Goal: Task Accomplishment & Management: Manage account settings

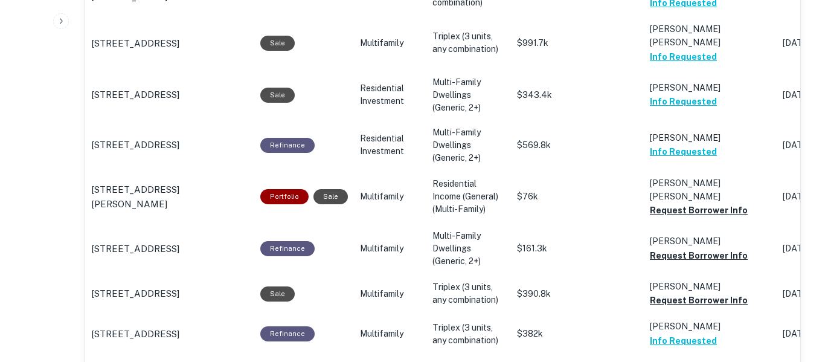
scroll to position [977, 0]
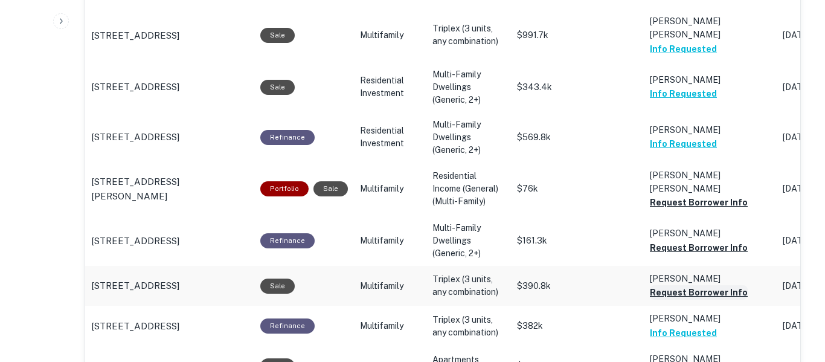
click at [715, 285] on button "Request Borrower Info" at bounding box center [699, 292] width 98 height 14
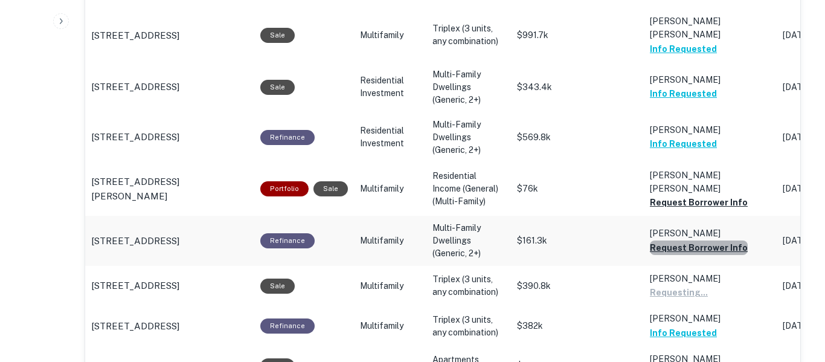
click at [723, 240] on button "Request Borrower Info" at bounding box center [699, 247] width 98 height 14
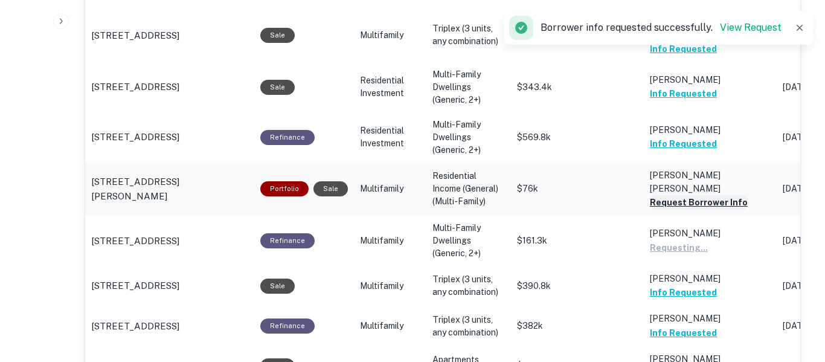
click at [720, 195] on button "Request Borrower Info" at bounding box center [699, 202] width 98 height 14
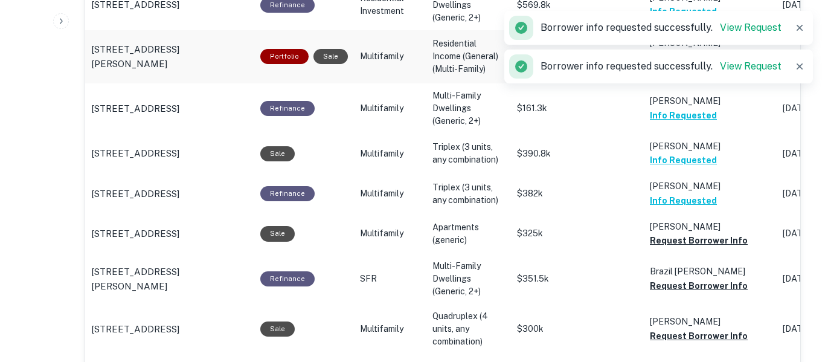
scroll to position [1110, 0]
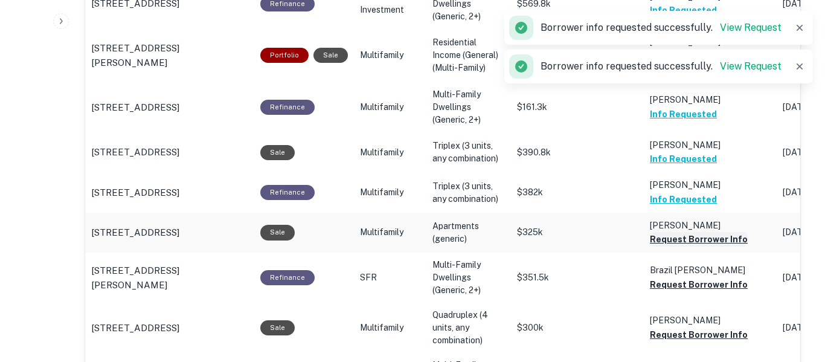
click at [724, 232] on button "Request Borrower Info" at bounding box center [699, 239] width 98 height 14
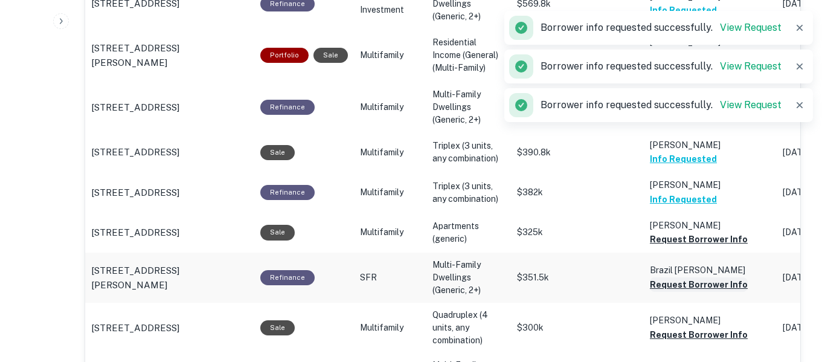
click at [718, 277] on button "Request Borrower Info" at bounding box center [699, 284] width 98 height 14
click at [714, 327] on button "Request Borrower Info" at bounding box center [699, 334] width 98 height 14
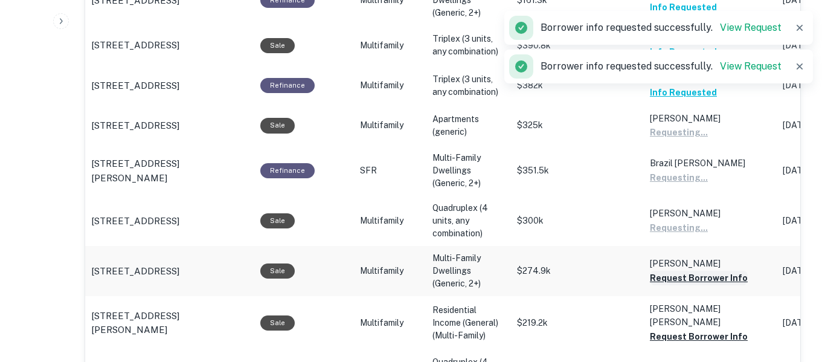
click at [715, 270] on button "Request Borrower Info" at bounding box center [699, 277] width 98 height 14
click at [713, 329] on button "Request Borrower Info" at bounding box center [699, 336] width 98 height 14
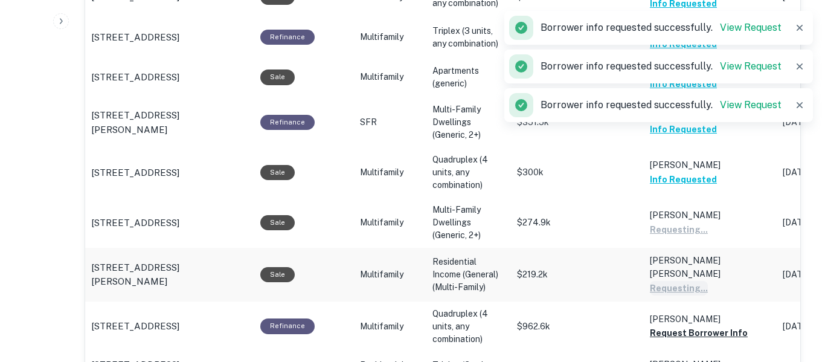
scroll to position [1267, 0]
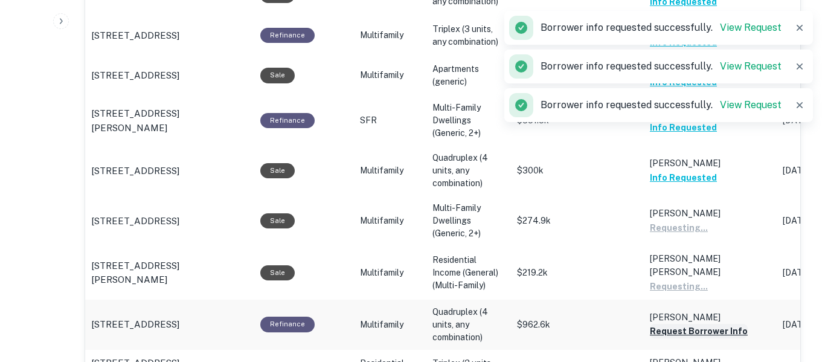
click at [717, 324] on button "Request Borrower Info" at bounding box center [699, 331] width 98 height 14
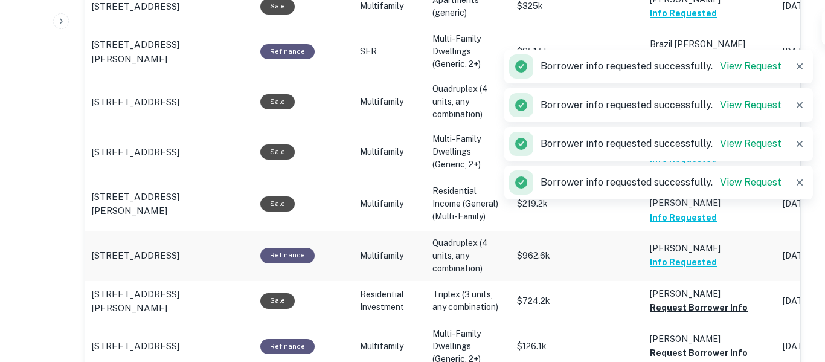
scroll to position [1337, 0]
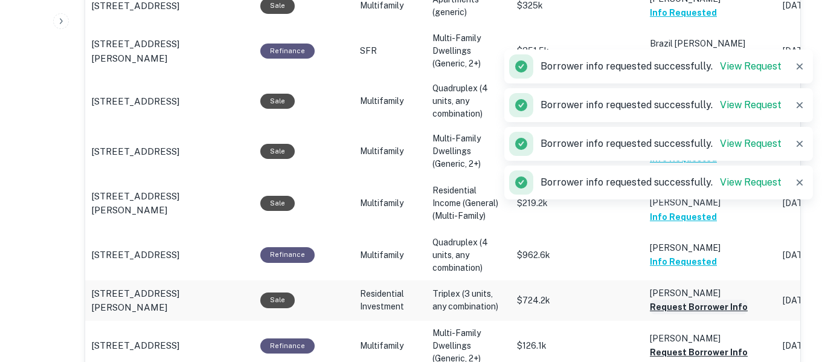
click at [721, 299] on button "Request Borrower Info" at bounding box center [699, 306] width 98 height 14
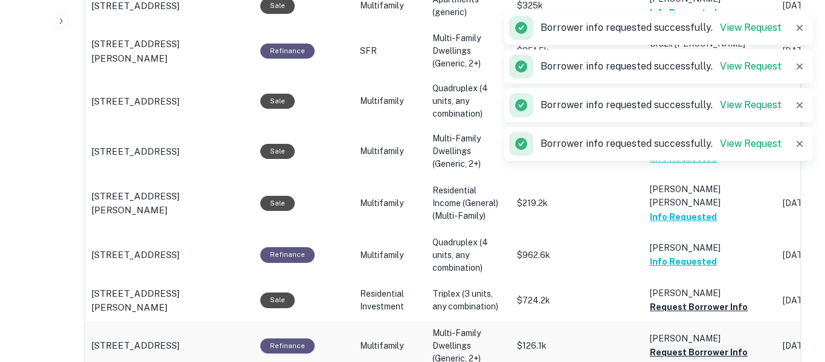
click at [717, 345] on button "Request Borrower Info" at bounding box center [699, 352] width 98 height 14
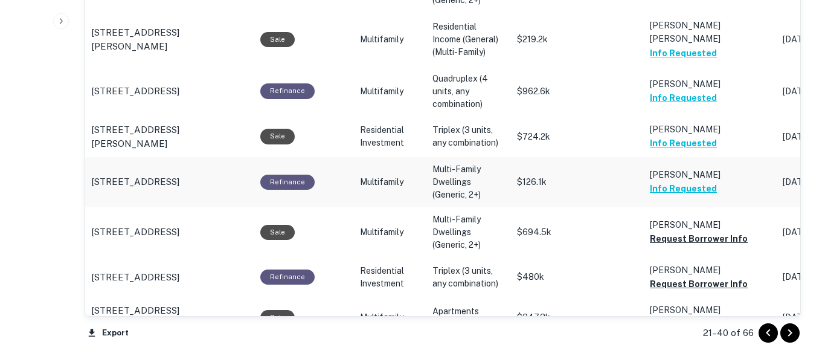
scroll to position [1516, 0]
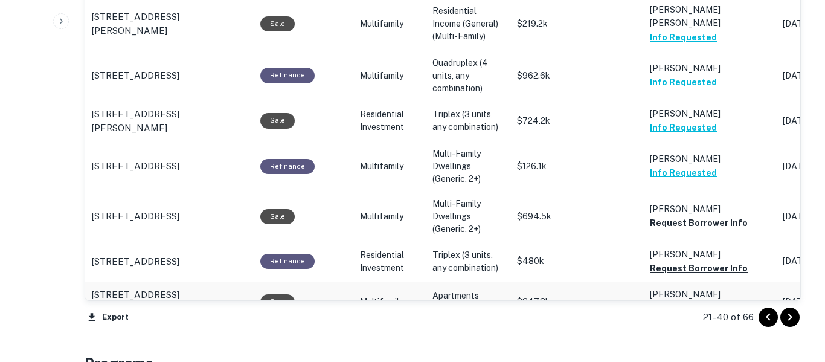
click at [711, 301] on button "Request Borrower Info" at bounding box center [699, 308] width 98 height 14
click at [712, 261] on button "Request Borrower Info" at bounding box center [699, 268] width 98 height 14
click at [721, 216] on button "Request Borrower Info" at bounding box center [699, 223] width 98 height 14
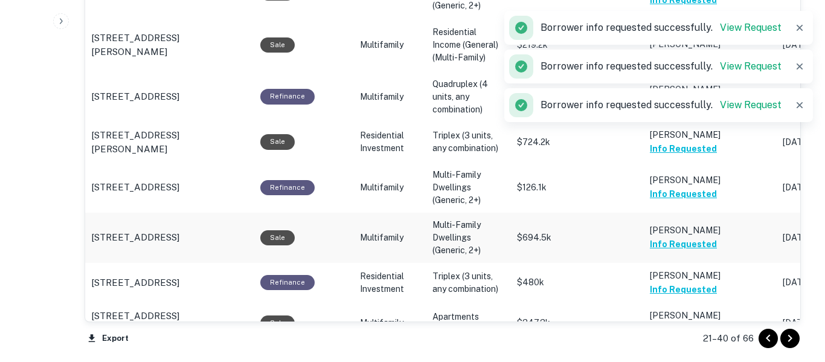
scroll to position [1494, 0]
click at [797, 337] on button "Go to next page" at bounding box center [789, 338] width 19 height 19
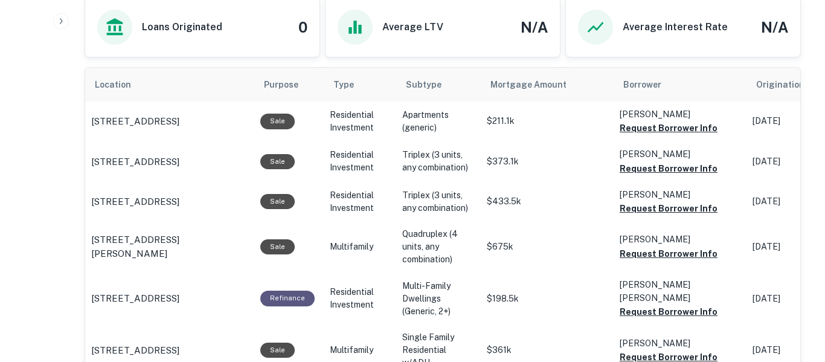
scroll to position [788, 0]
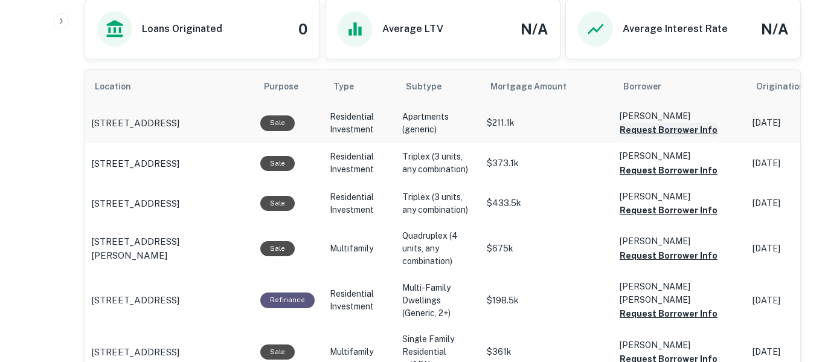
click at [683, 130] on button "Request Borrower Info" at bounding box center [668, 130] width 98 height 14
click at [691, 163] on button "Request Borrower Info" at bounding box center [668, 170] width 98 height 14
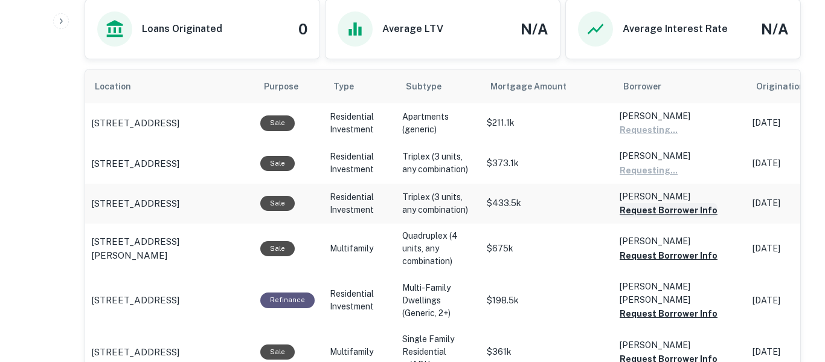
click at [689, 211] on button "Request Borrower Info" at bounding box center [668, 210] width 98 height 14
click at [688, 257] on button "Request Borrower Info" at bounding box center [668, 255] width 98 height 14
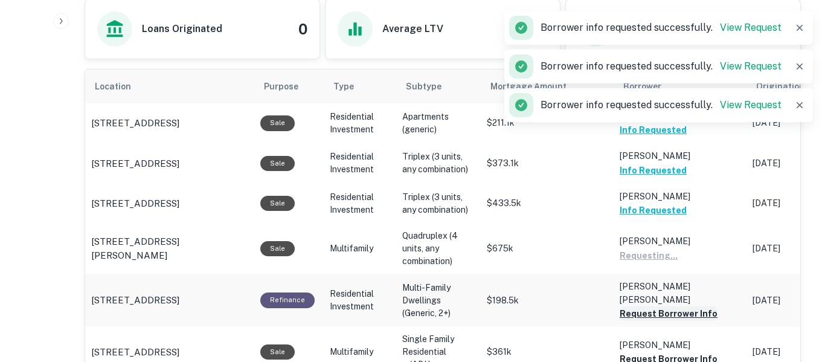
click at [686, 308] on button "Request Borrower Info" at bounding box center [668, 313] width 98 height 14
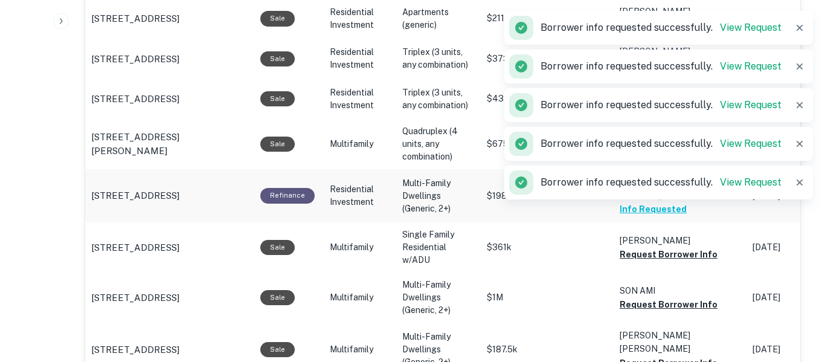
scroll to position [896, 0]
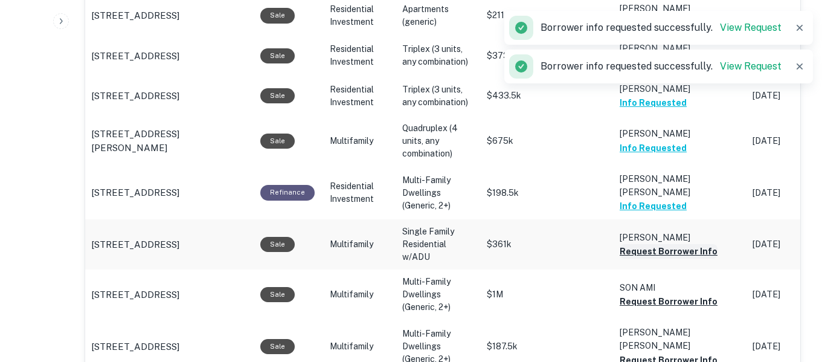
click at [696, 253] on button "Request Borrower Info" at bounding box center [668, 251] width 98 height 14
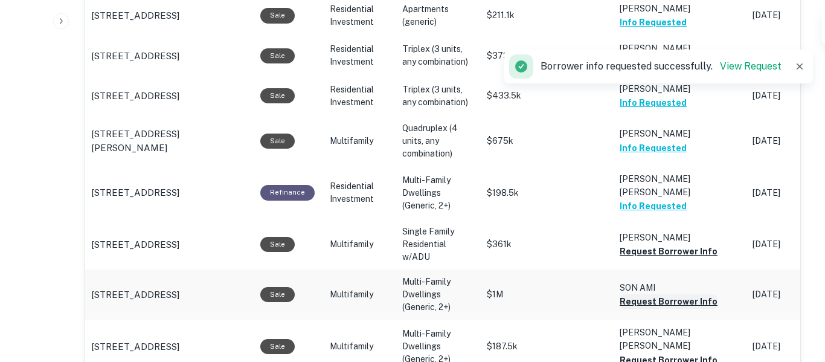
click at [688, 298] on button "Request Borrower Info" at bounding box center [668, 301] width 98 height 14
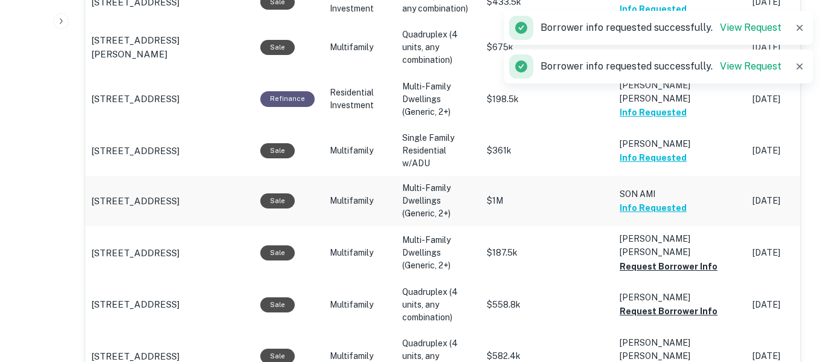
scroll to position [991, 0]
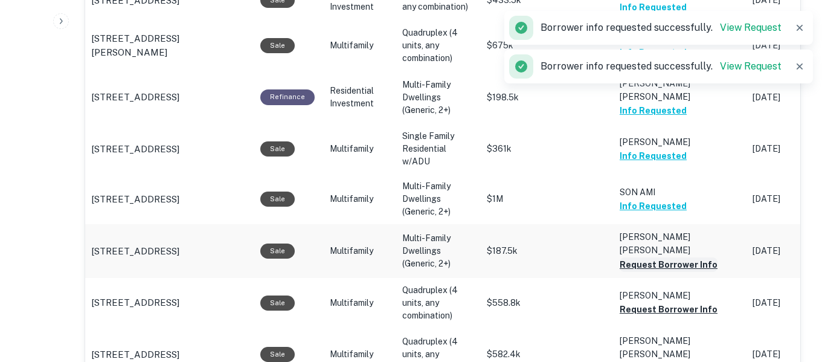
click at [698, 257] on button "Request Borrower Info" at bounding box center [668, 264] width 98 height 14
click at [688, 305] on button "Request Borrower Info" at bounding box center [668, 309] width 98 height 14
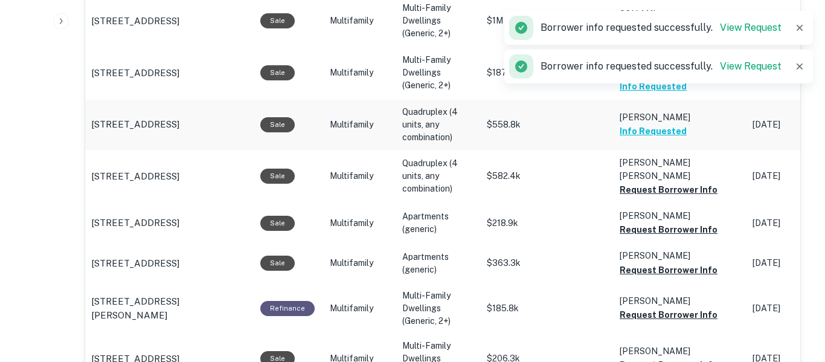
scroll to position [1170, 0]
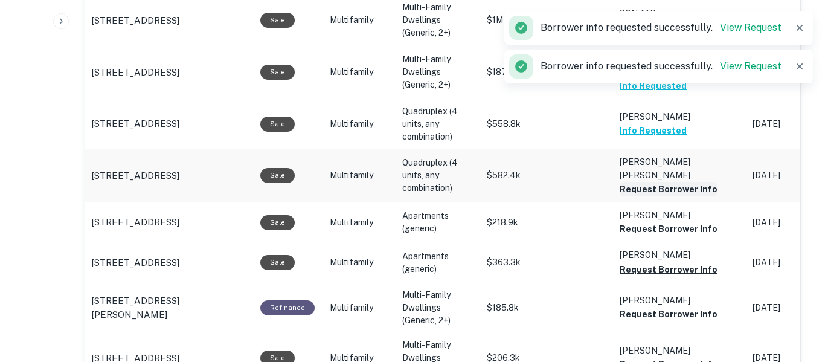
click at [701, 182] on button "Request Borrower Info" at bounding box center [668, 189] width 98 height 14
click at [701, 225] on button "Request Borrower Info" at bounding box center [668, 229] width 98 height 14
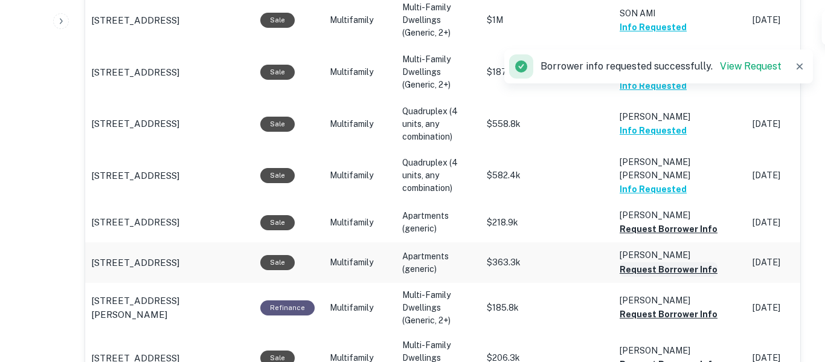
click at [700, 266] on button "Request Borrower Info" at bounding box center [668, 269] width 98 height 14
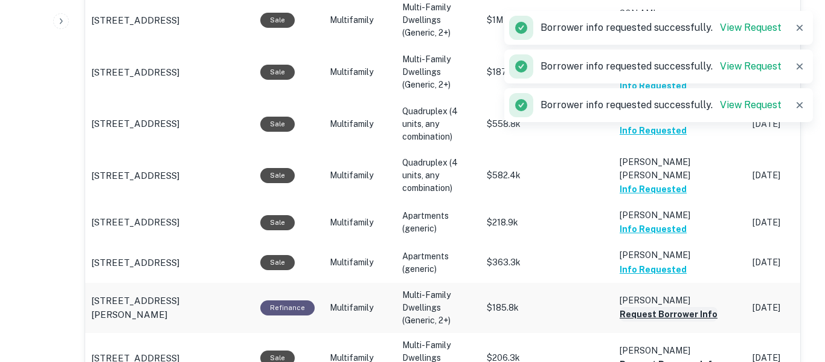
click at [701, 310] on button "Request Borrower Info" at bounding box center [668, 314] width 98 height 14
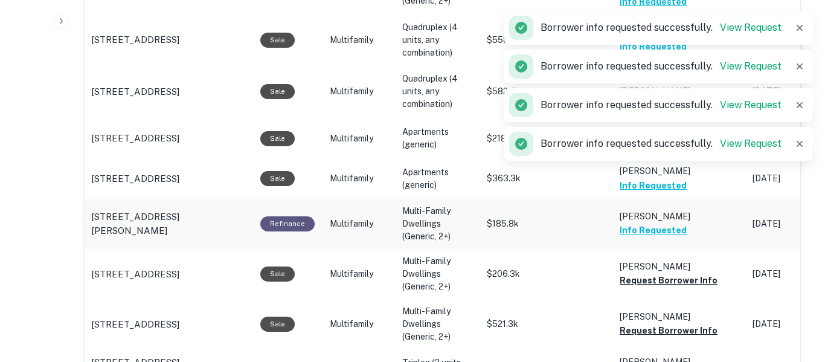
scroll to position [1264, 0]
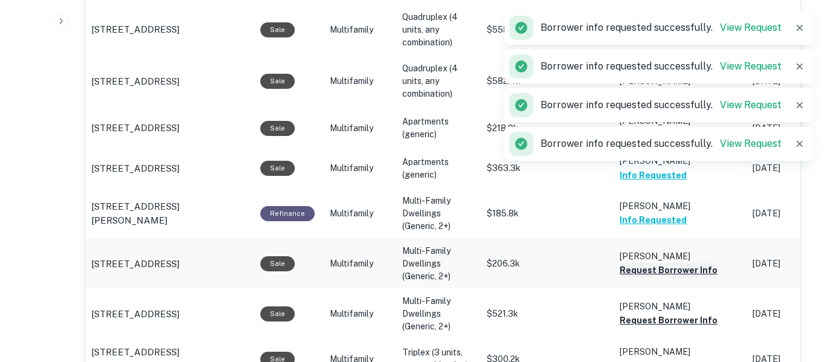
click at [705, 263] on button "Request Borrower Info" at bounding box center [668, 270] width 98 height 14
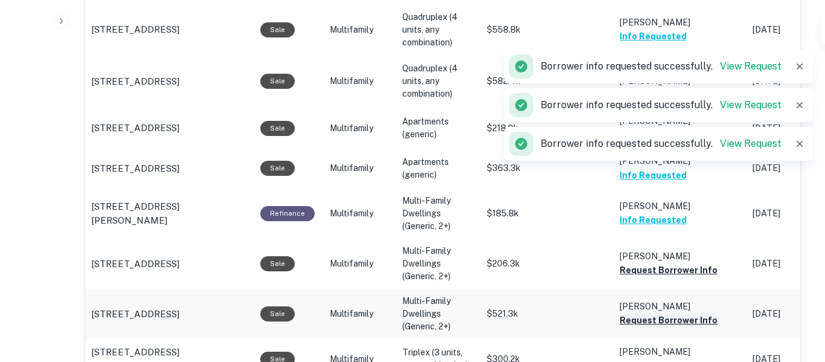
click at [699, 315] on button "Request Borrower Info" at bounding box center [668, 320] width 98 height 14
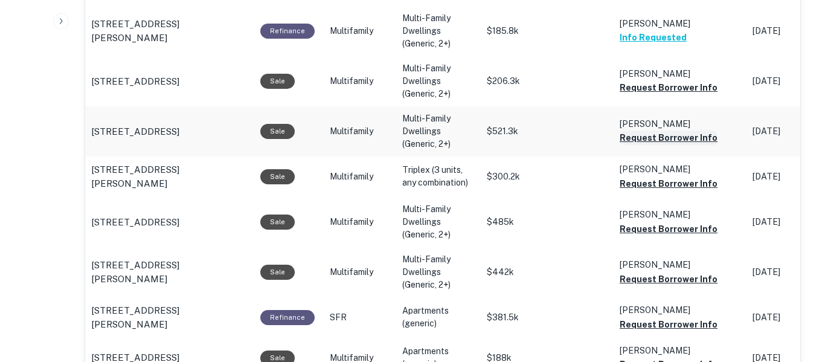
scroll to position [1445, 0]
